Goal: Information Seeking & Learning: Understand process/instructions

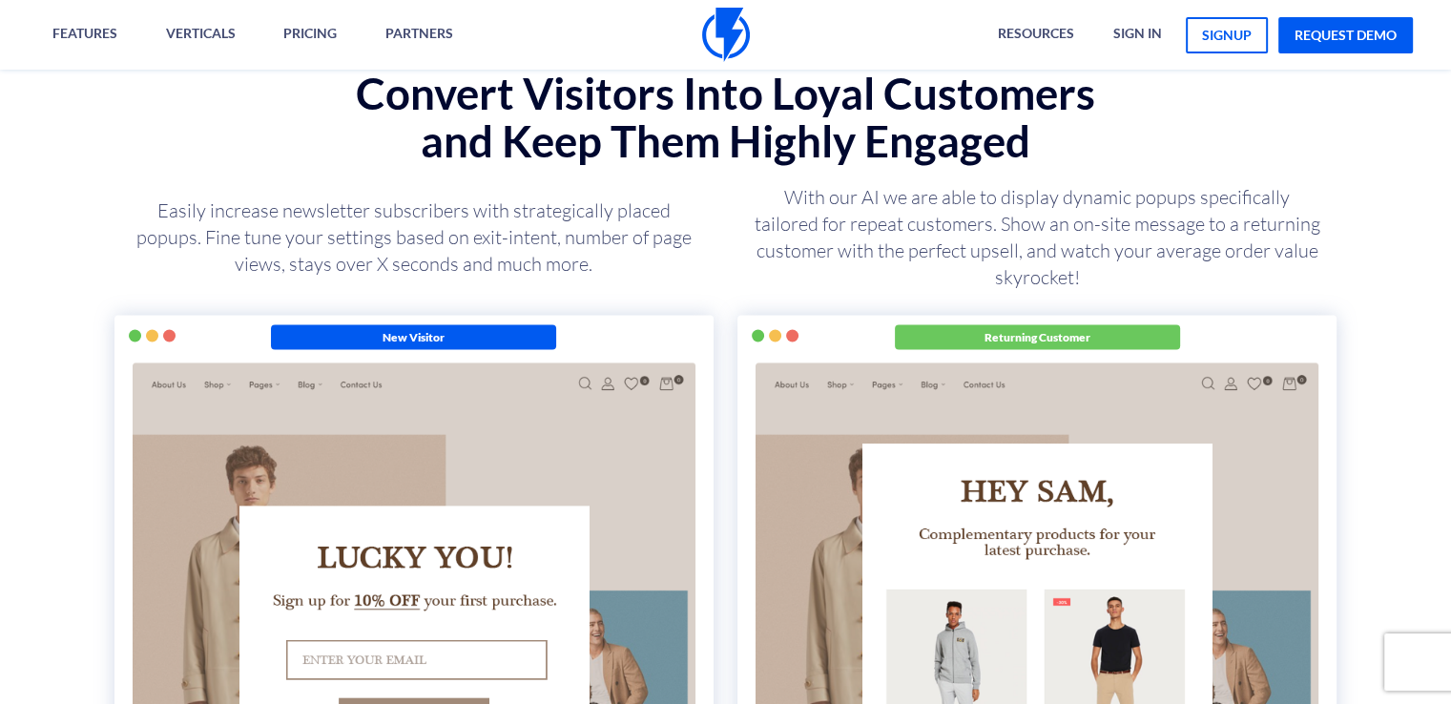
scroll to position [2385, 0]
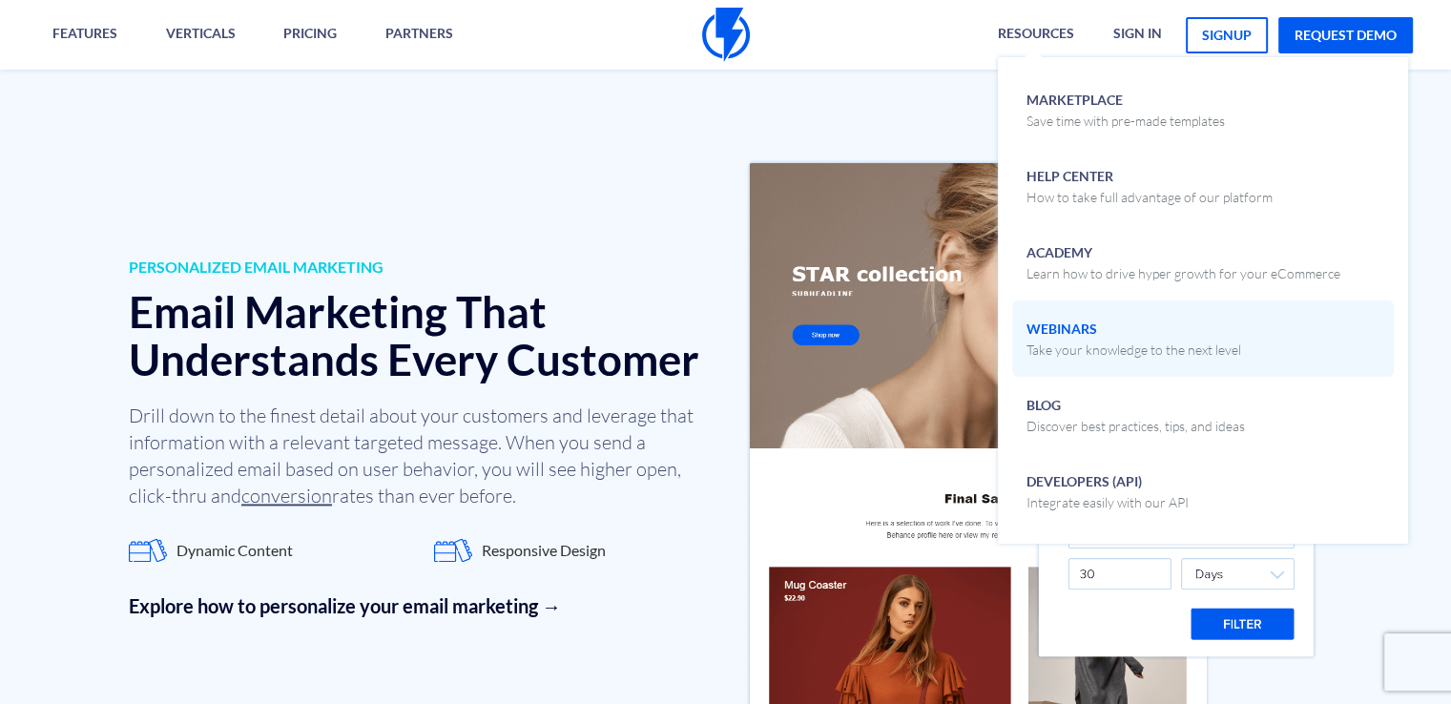
click at [1082, 341] on p "Take your knowledge to the next level" at bounding box center [1134, 350] width 215 height 19
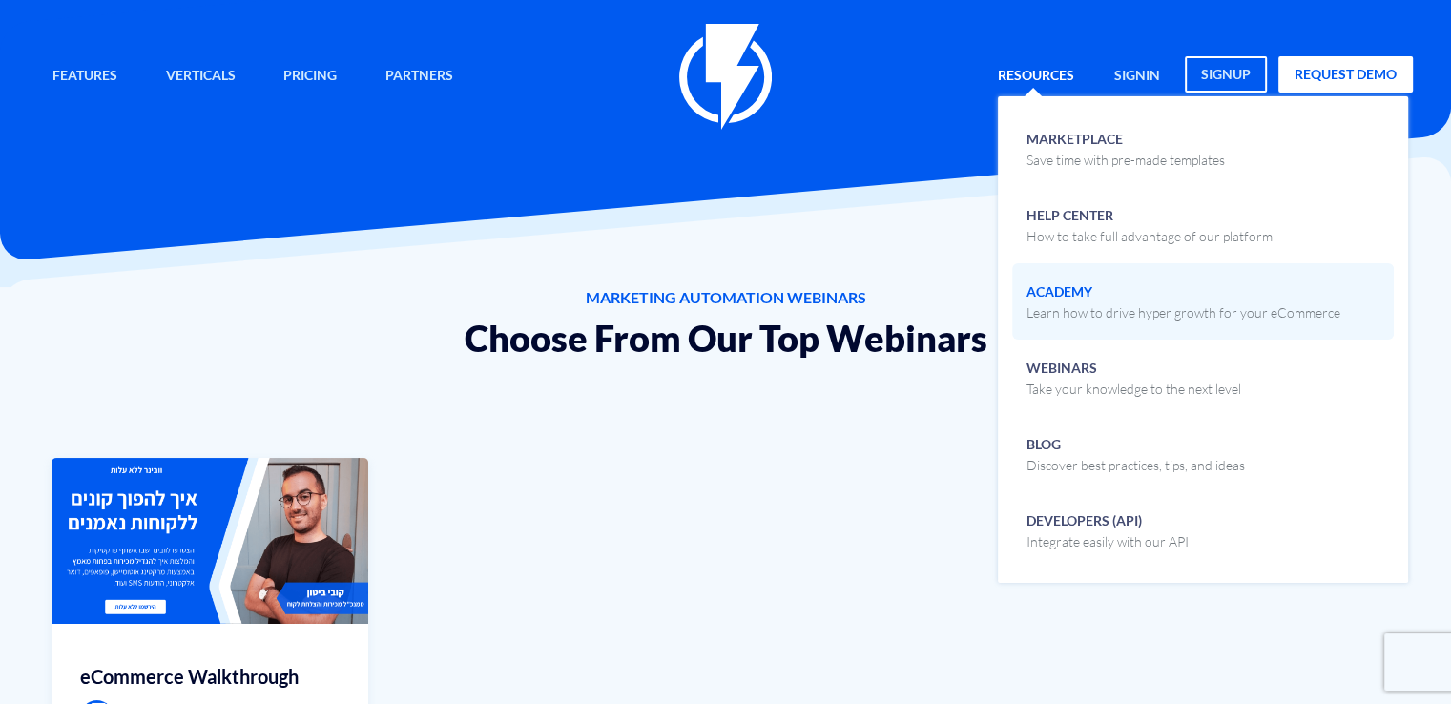
click at [1060, 303] on p "Learn how to drive hyper growth for your eCommerce" at bounding box center [1184, 312] width 314 height 19
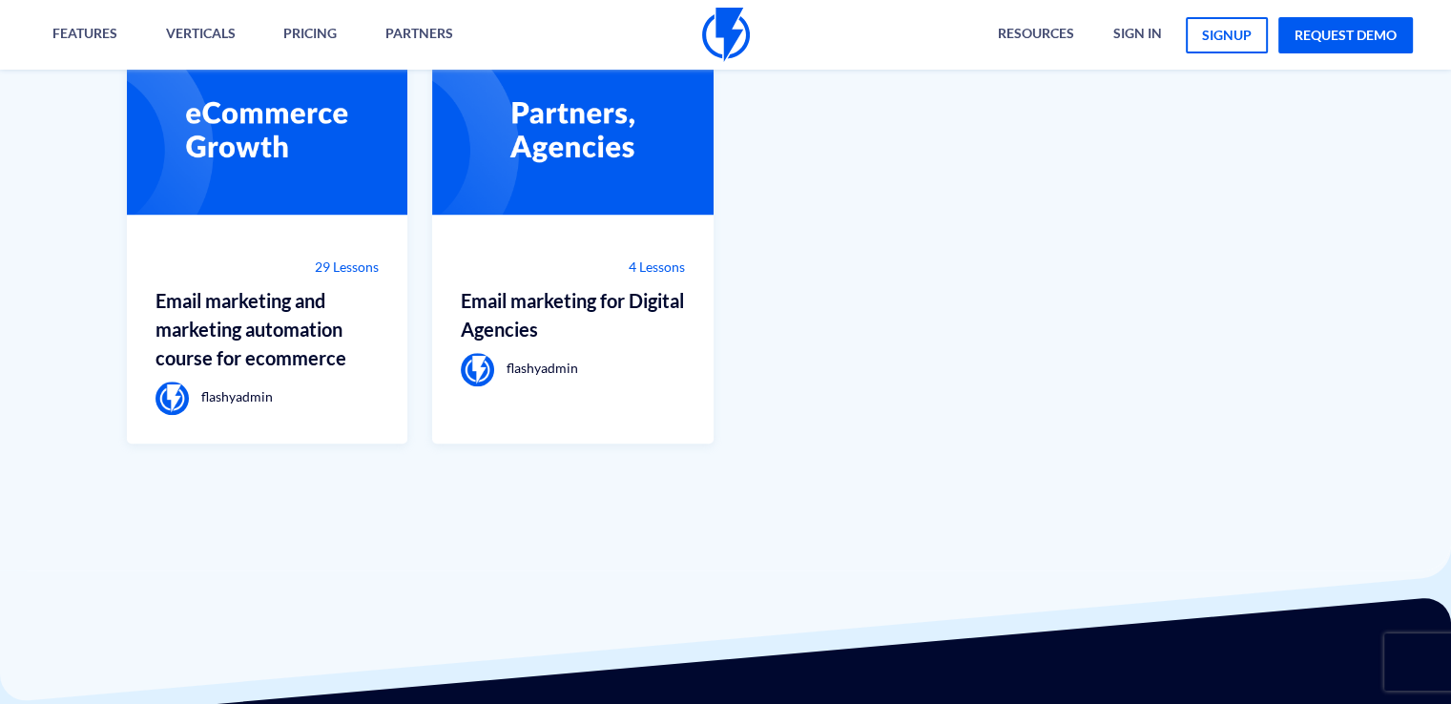
scroll to position [1836, 0]
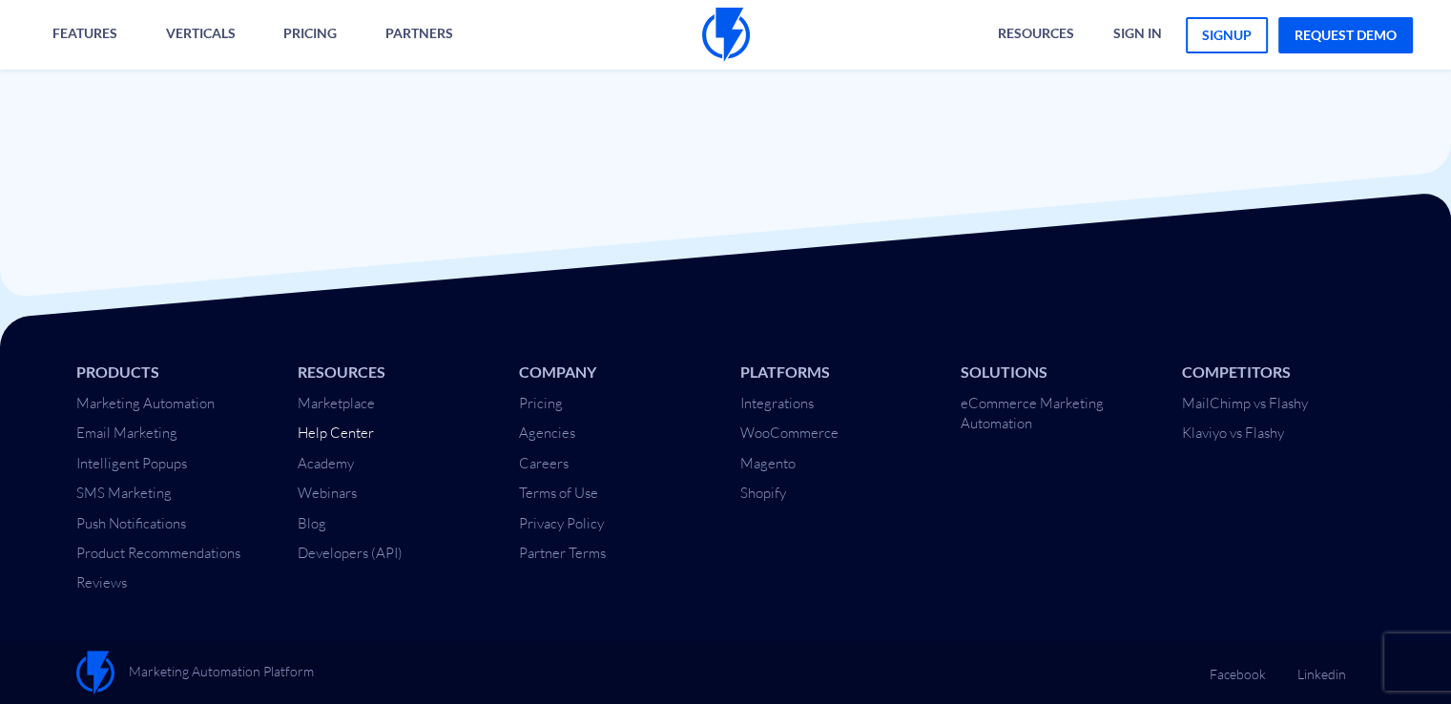
click at [354, 428] on link "Help Center" at bounding box center [336, 433] width 76 height 18
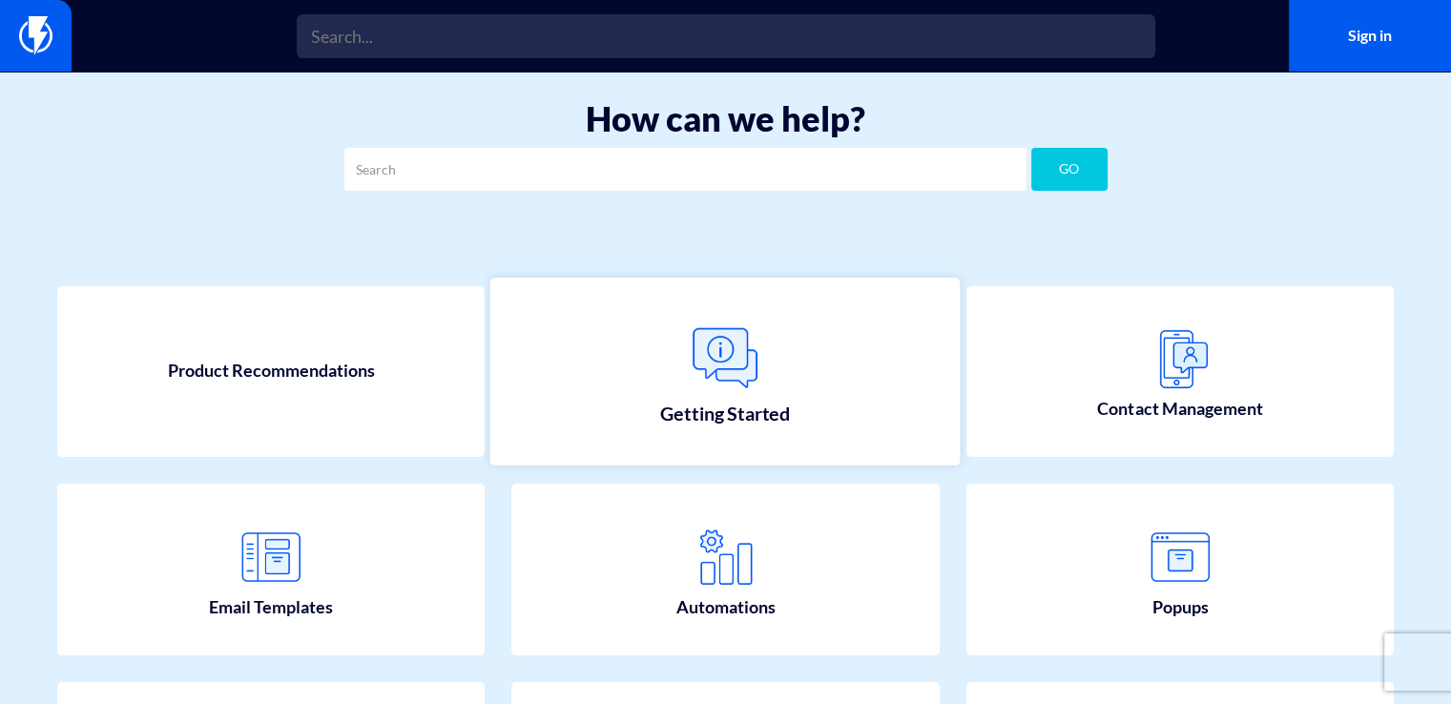
click at [694, 331] on img at bounding box center [726, 358] width 84 height 84
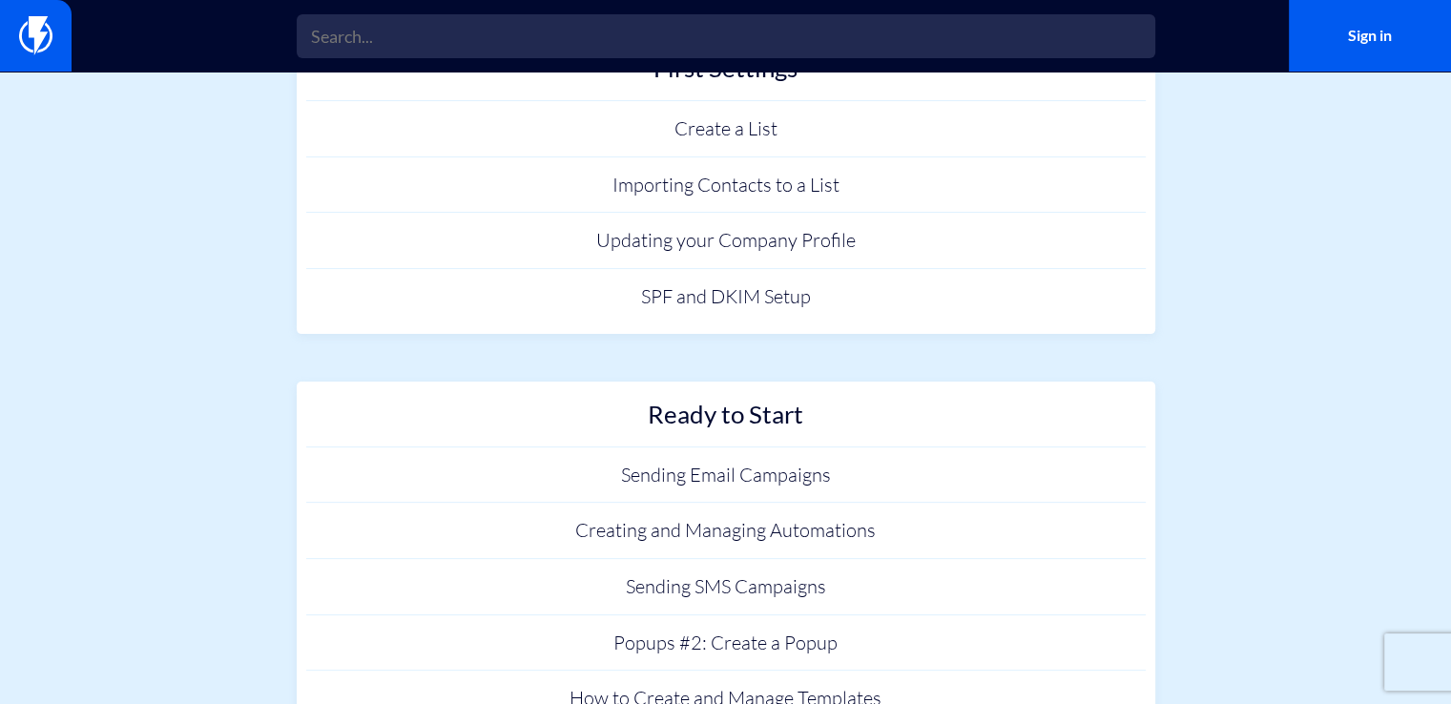
scroll to position [557, 0]
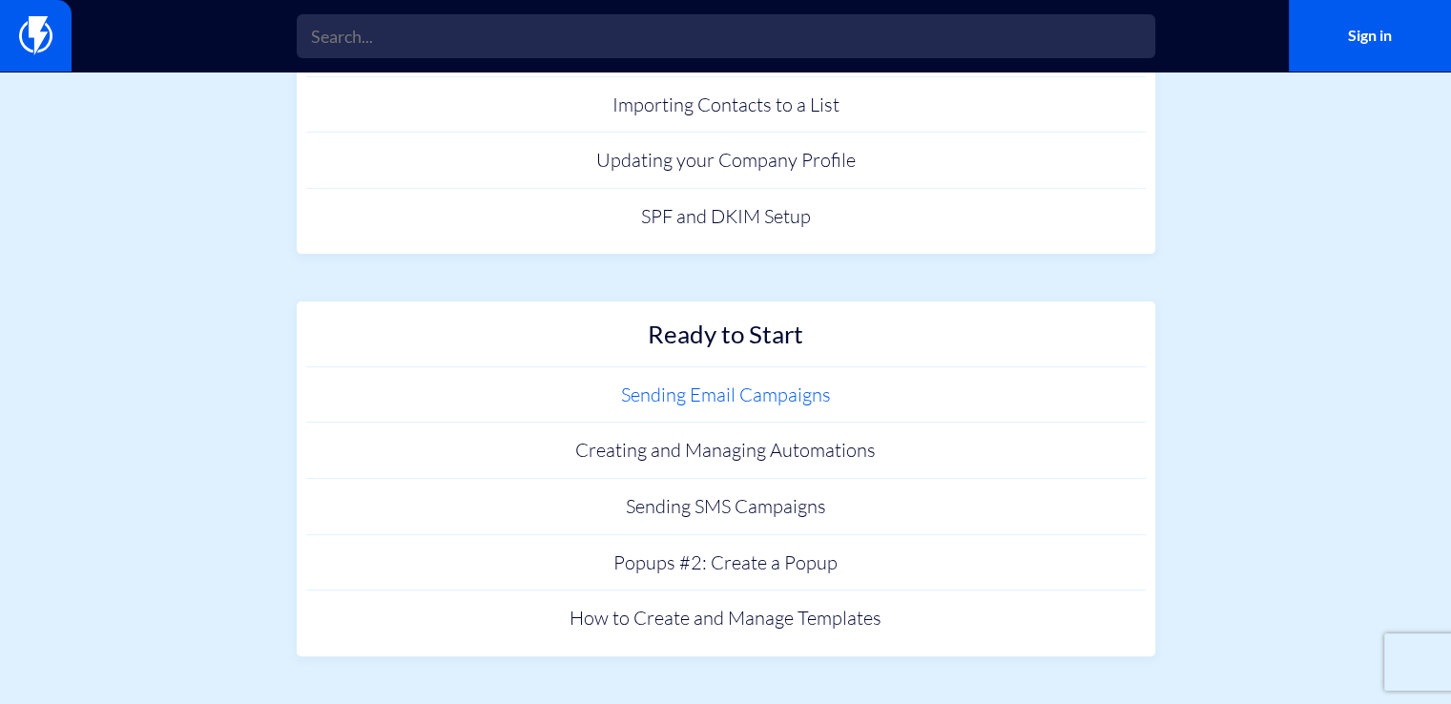
click at [720, 386] on link "Sending Email Campaigns" at bounding box center [726, 395] width 840 height 56
